Goal: Information Seeking & Learning: Learn about a topic

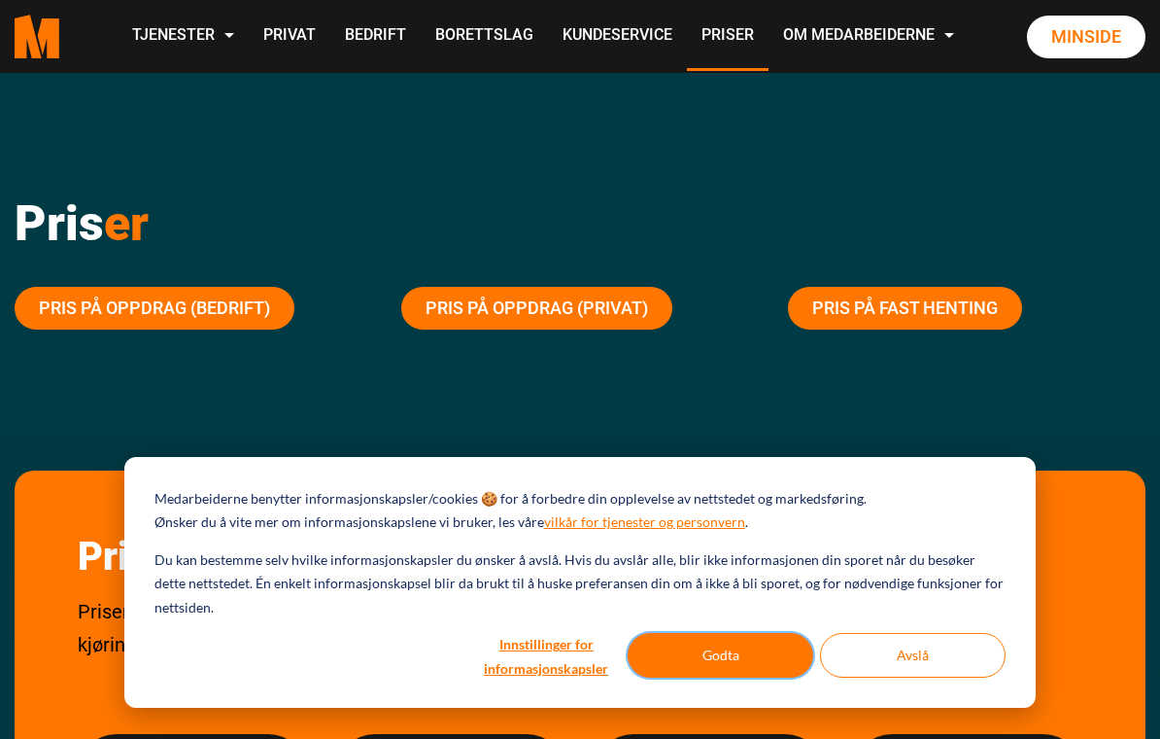
click at [722, 652] on button "Godta" at bounding box center [721, 655] width 186 height 45
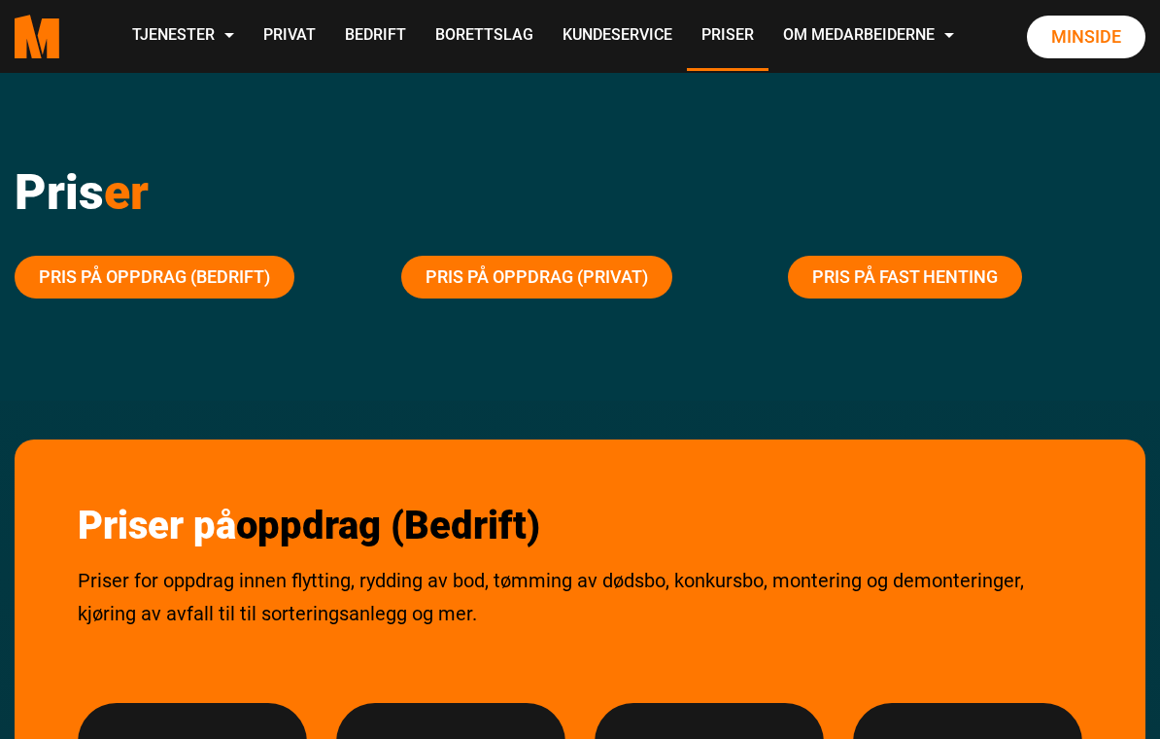
scroll to position [25, 0]
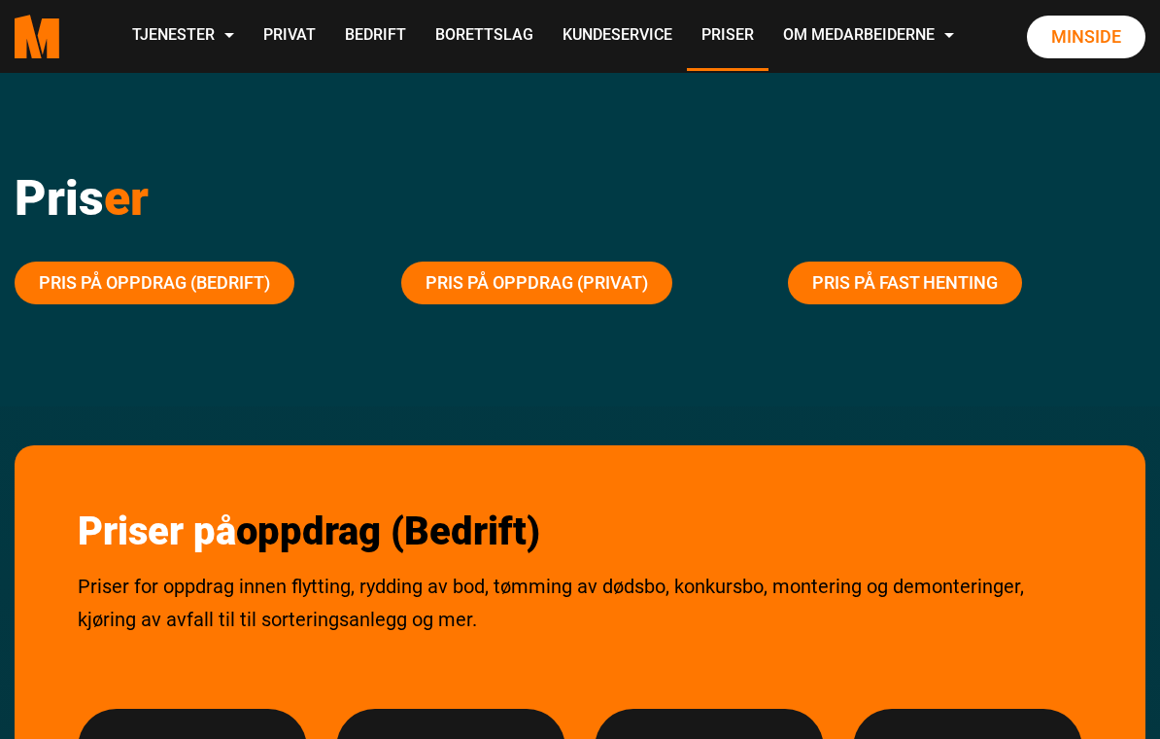
click at [566, 276] on link "Pris på oppdrag (Privat)" at bounding box center [536, 282] width 271 height 43
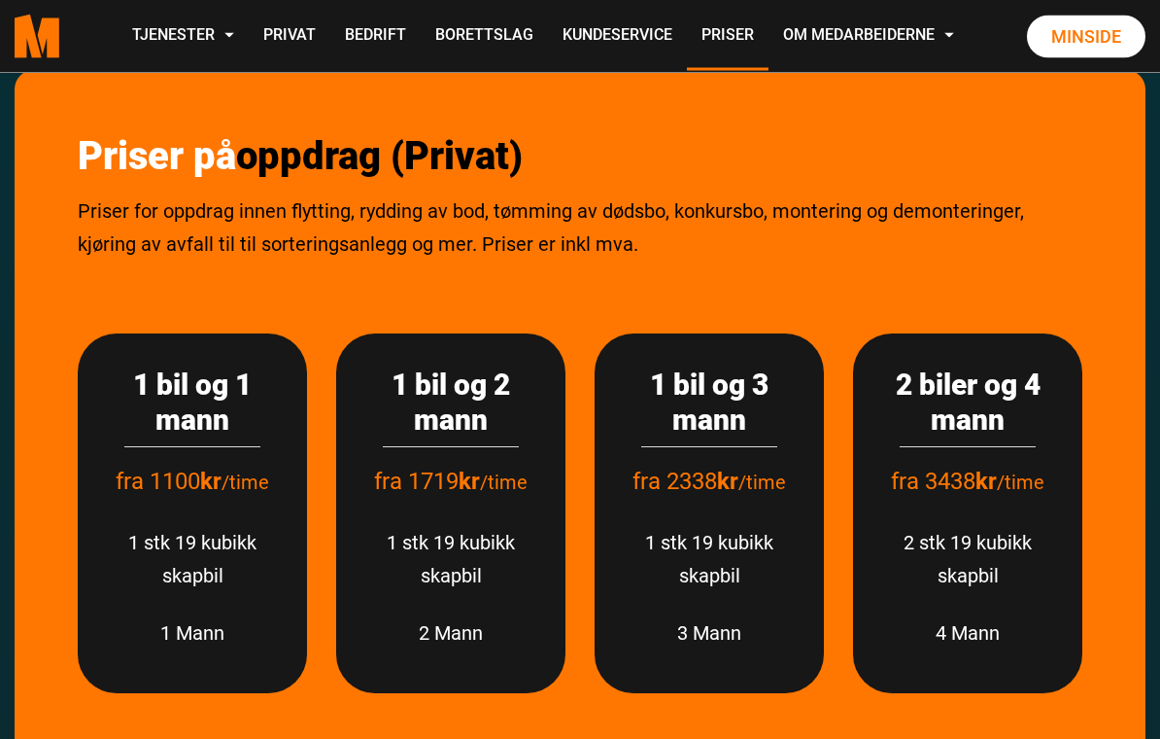
scroll to position [2343, 0]
click at [503, 491] on span "/time" at bounding box center [504, 481] width 48 height 23
click at [504, 475] on span "/time" at bounding box center [504, 481] width 48 height 23
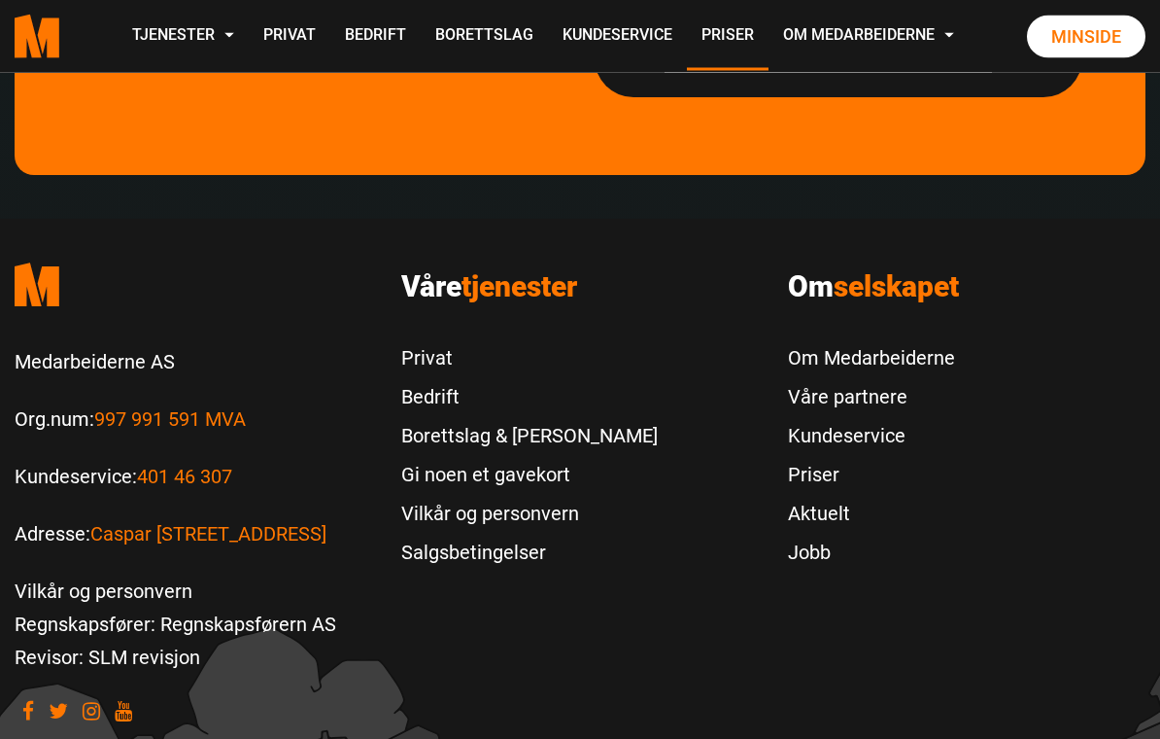
scroll to position [6128, 0]
click at [816, 340] on link "Om Medarbeiderne" at bounding box center [871, 357] width 167 height 39
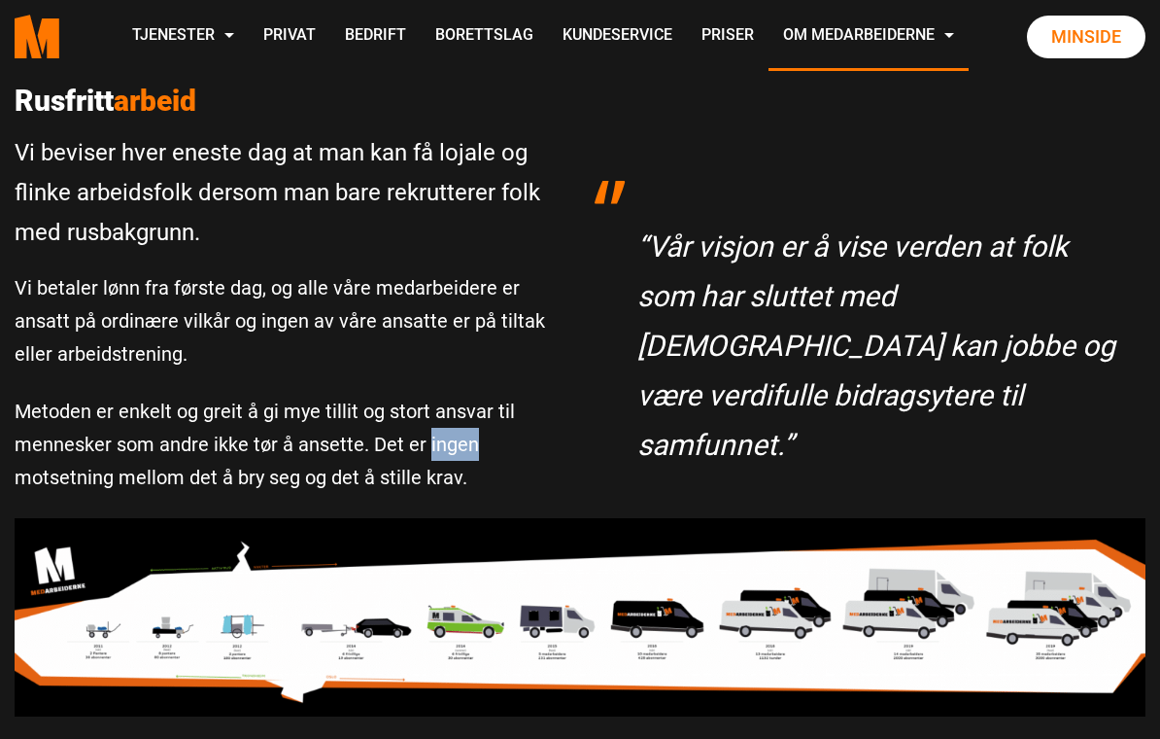
scroll to position [605, 0]
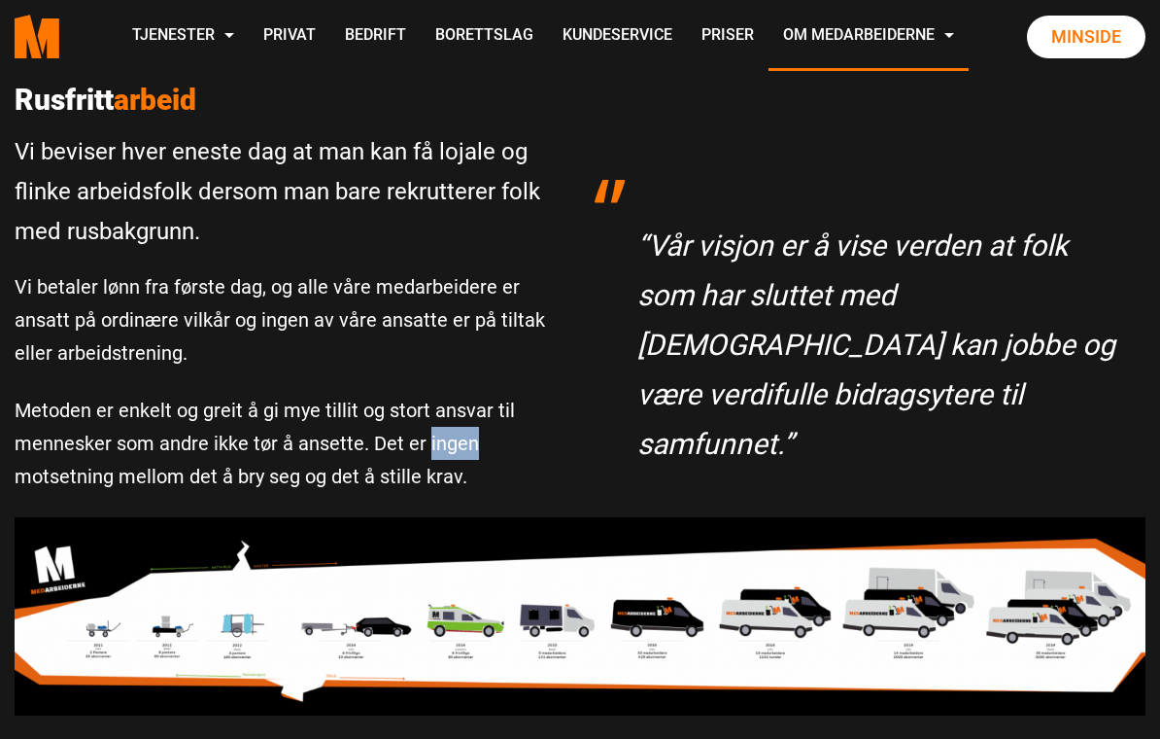
click at [563, 539] on img at bounding box center [580, 616] width 1131 height 198
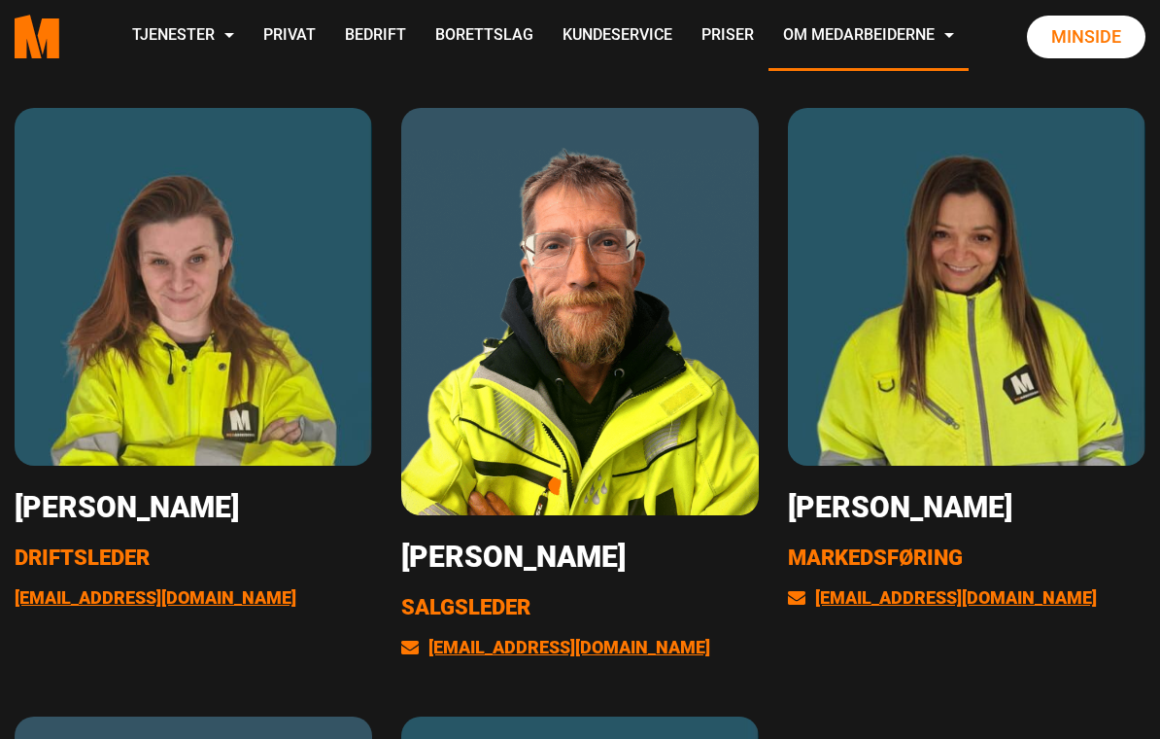
scroll to position [3197, 0]
